Goal: Find specific page/section: Find specific page/section

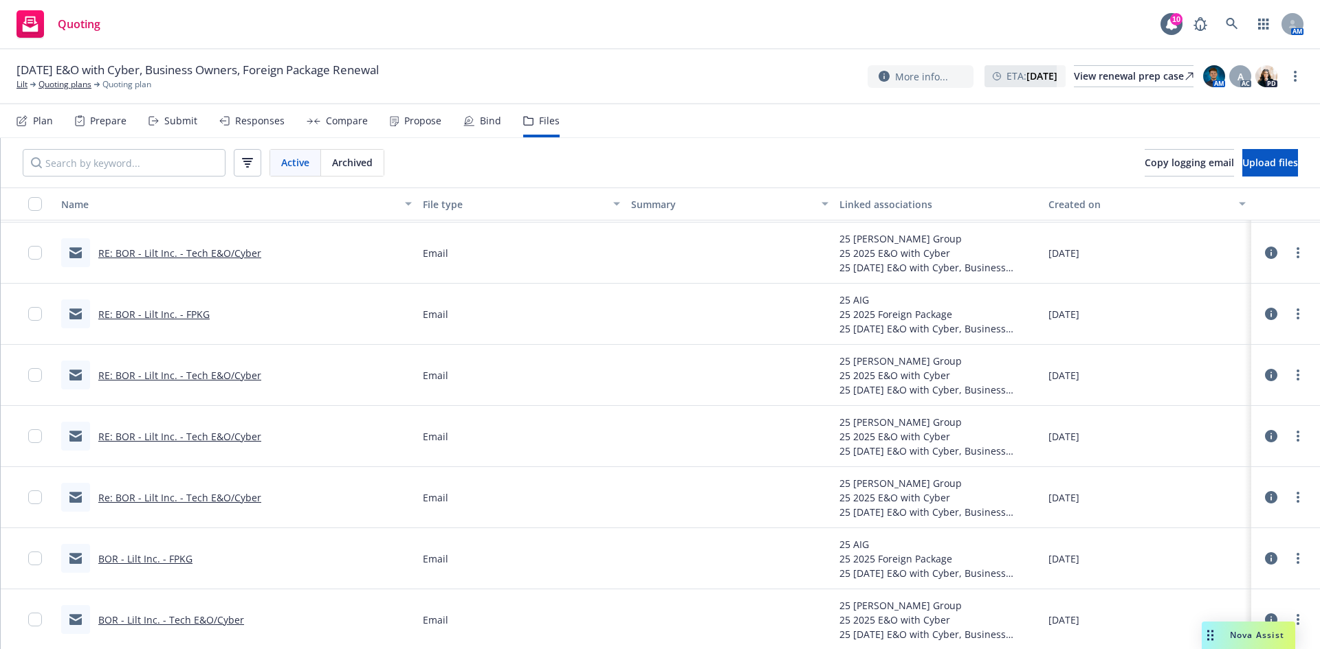
scroll to position [968, 0]
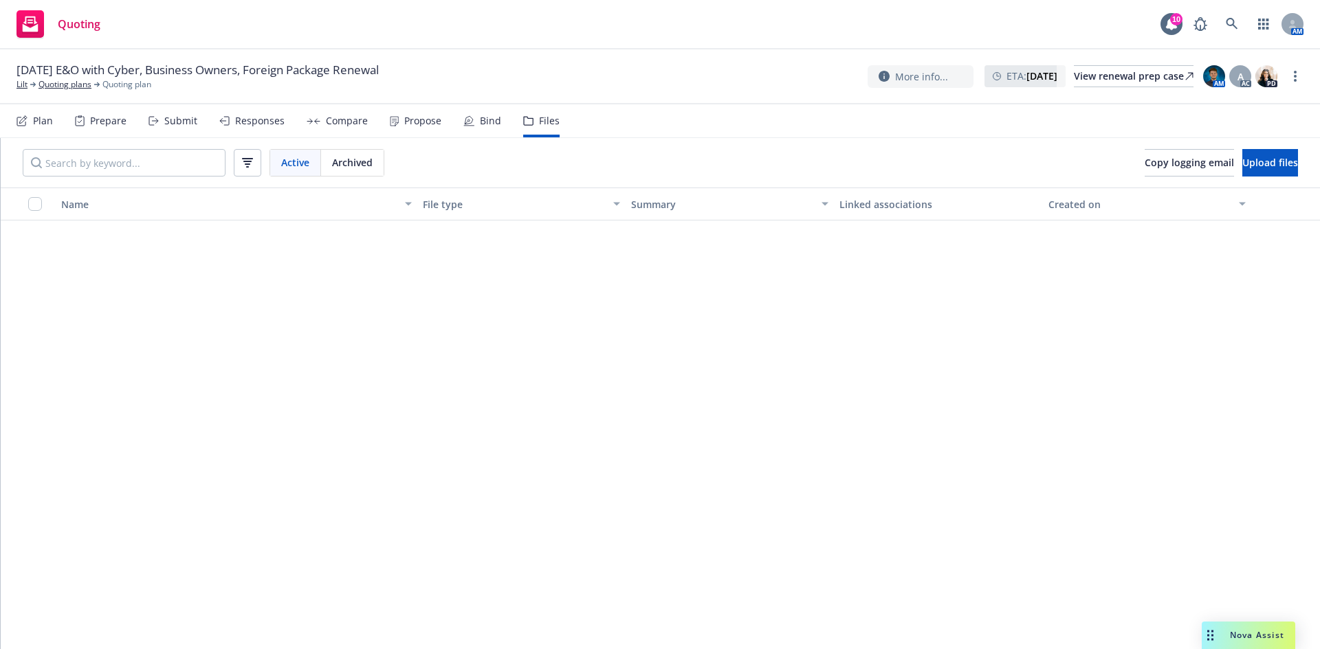
scroll to position [968, 0]
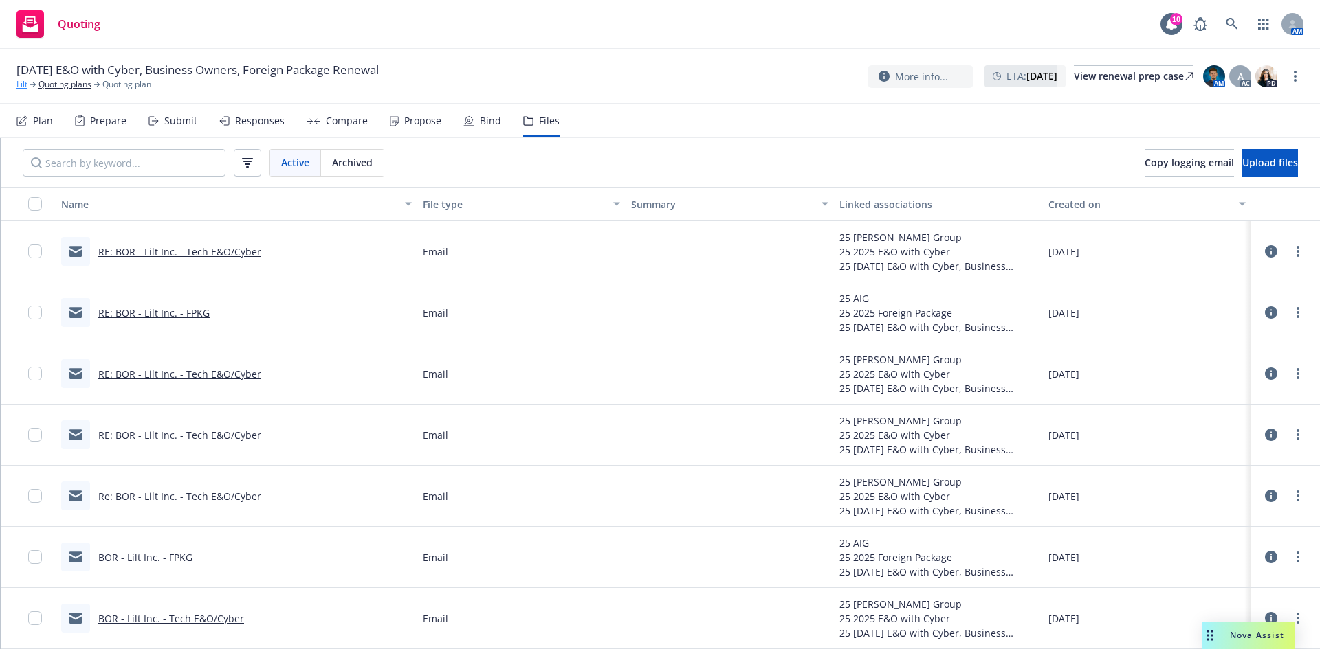
click at [23, 87] on link "Lilt" at bounding box center [21, 84] width 11 height 12
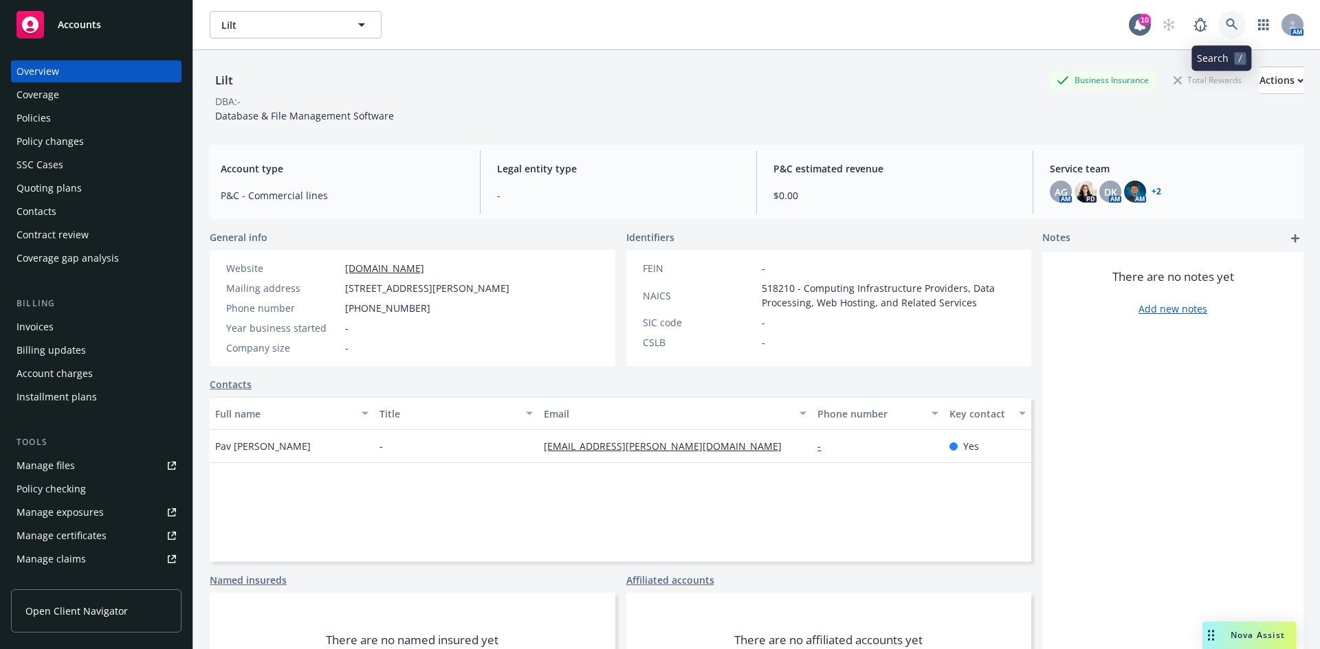
click at [1225, 28] on icon at bounding box center [1231, 25] width 12 height 12
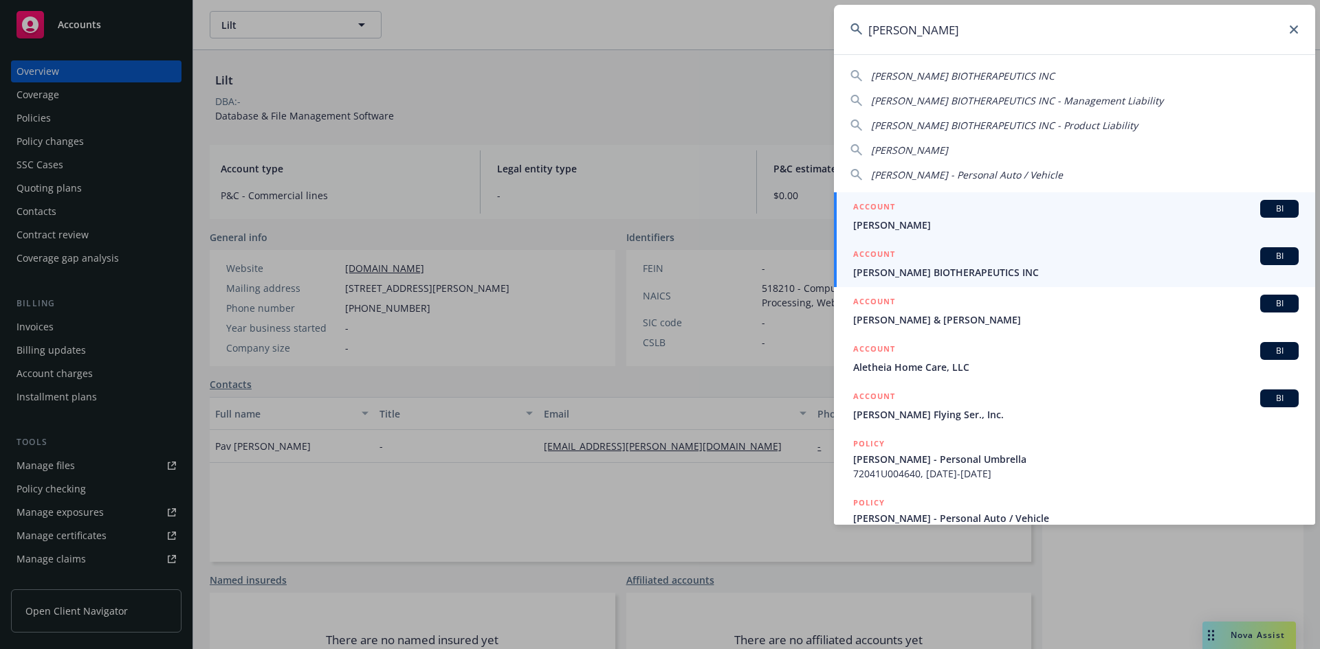
type input "aleta"
click at [1079, 269] on span "ALETA BIOTHERAPEUTICS INC" at bounding box center [1075, 272] width 445 height 14
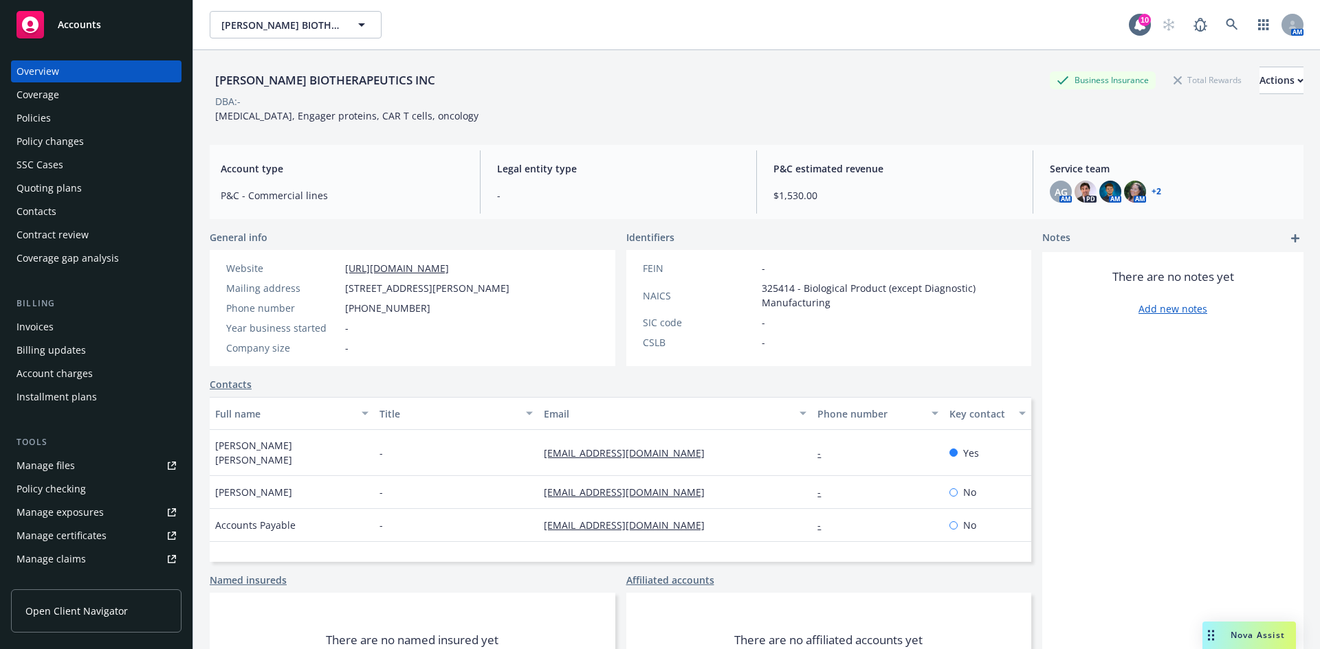
click at [111, 118] on div "Policies" at bounding box center [95, 118] width 159 height 22
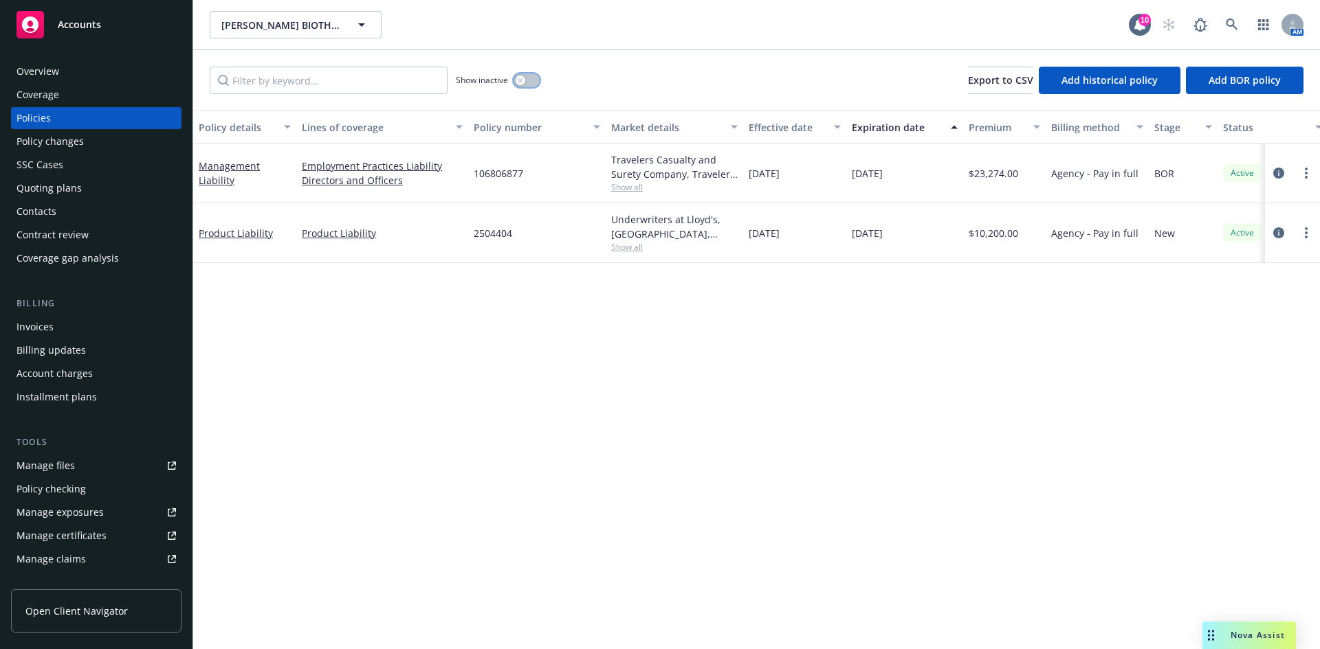
click at [526, 76] on button "button" at bounding box center [526, 81] width 26 height 14
click at [1229, 25] on icon at bounding box center [1231, 25] width 12 height 12
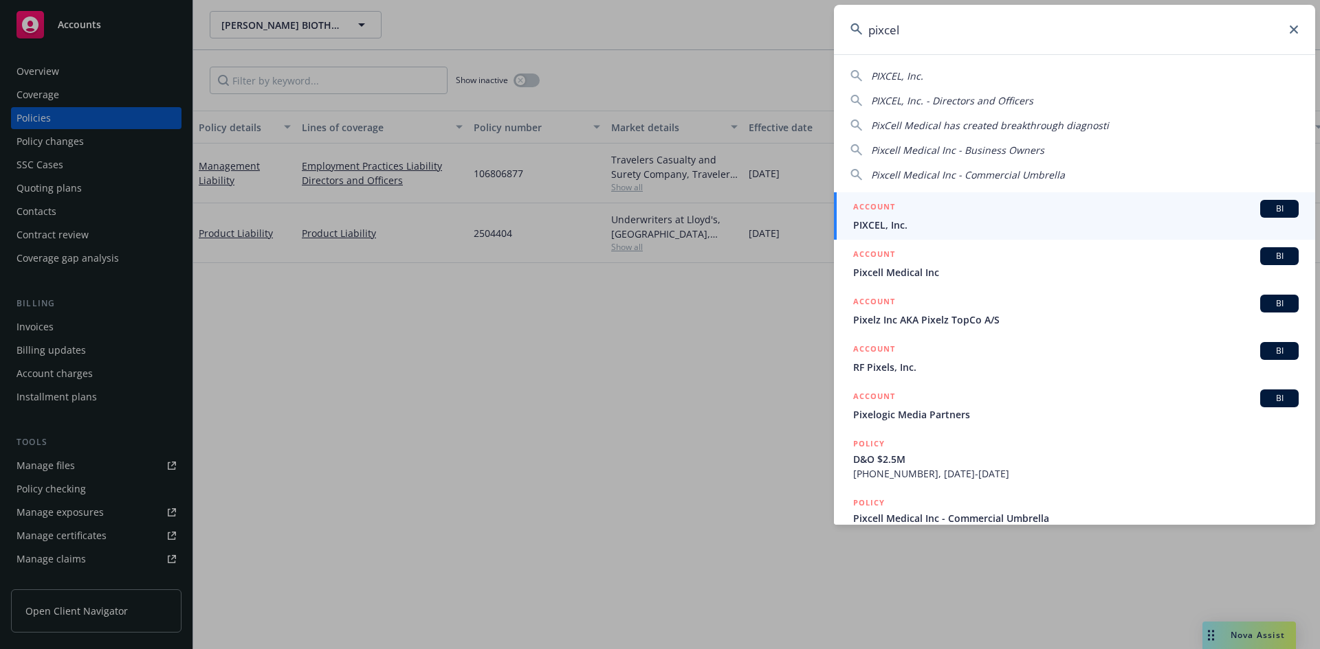
type input "pixcel"
click at [879, 210] on h5 "ACCOUNT" at bounding box center [874, 208] width 42 height 16
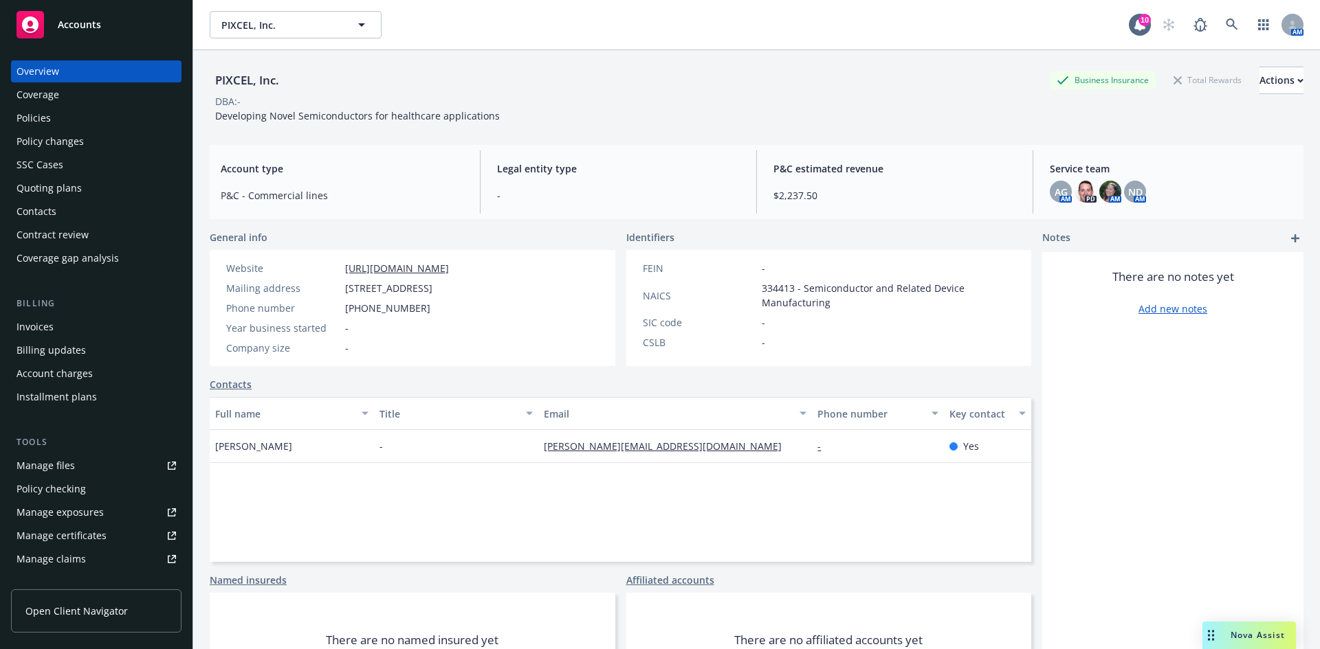
click at [86, 472] on link "Manage files" at bounding box center [96, 466] width 170 height 22
